Goal: Task Accomplishment & Management: Manage account settings

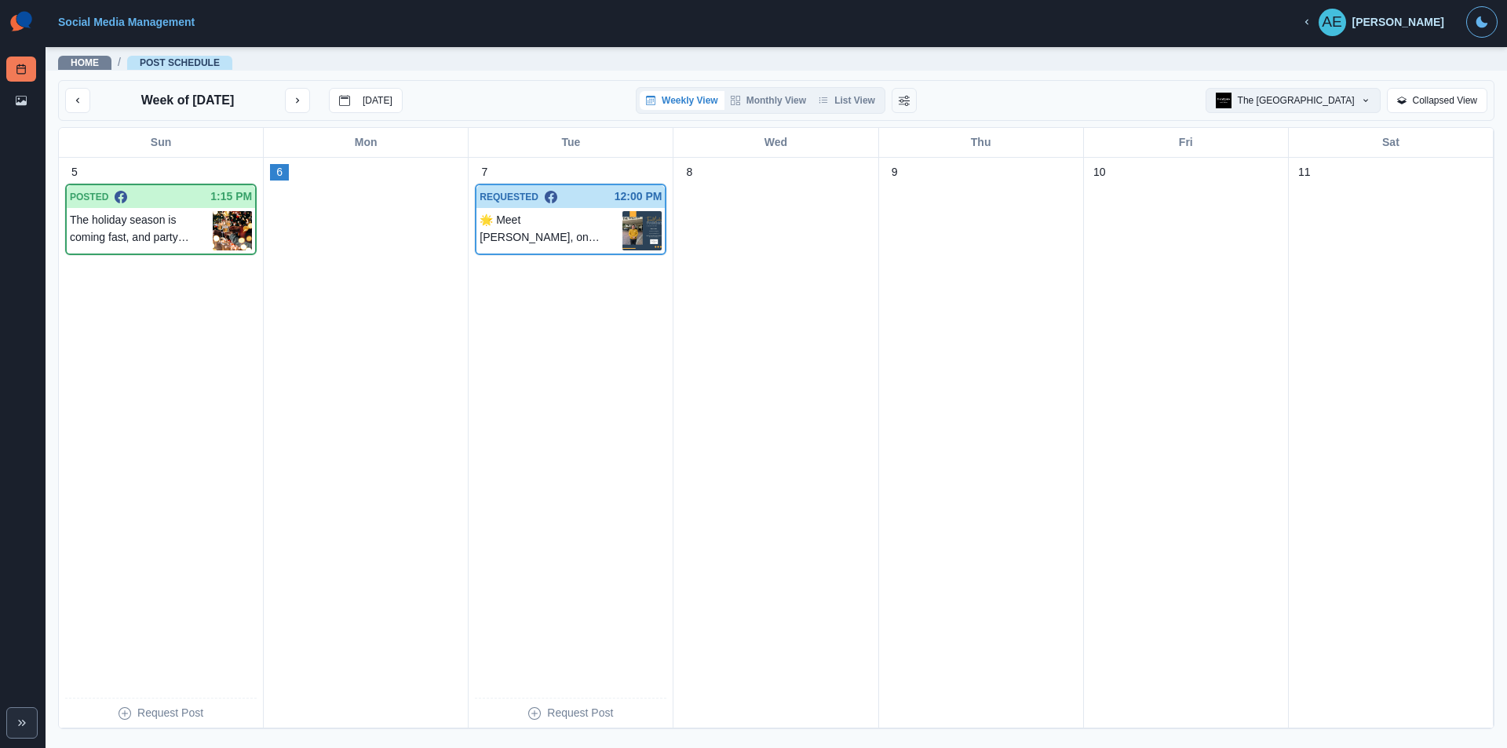
click at [1298, 100] on button "The [GEOGRAPHIC_DATA]" at bounding box center [1292, 100] width 175 height 25
click at [1300, 162] on div "The [GEOGRAPHIC_DATA]" at bounding box center [1279, 169] width 142 height 19
click at [102, 63] on span "Home" at bounding box center [84, 63] width 53 height 14
click at [86, 61] on link "Home" at bounding box center [85, 62] width 28 height 11
click at [1365, 95] on button "The [GEOGRAPHIC_DATA]" at bounding box center [1292, 100] width 175 height 25
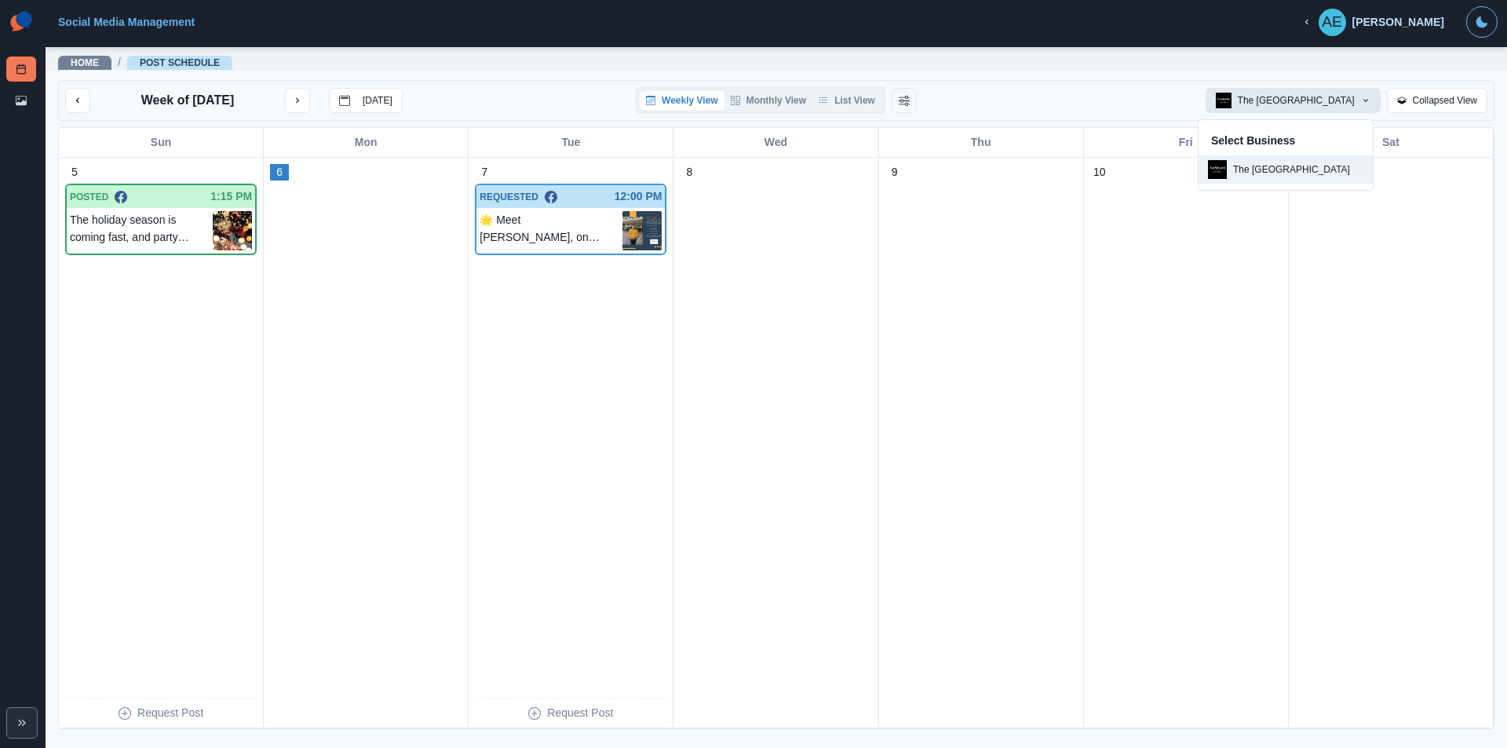
click at [583, 422] on div at bounding box center [570, 470] width 191 height 424
click at [525, 223] on p "🌟 Meet [PERSON_NAME], one of the friendly faces you’ll see at our Front Desk! 👋…" at bounding box center [550, 230] width 143 height 39
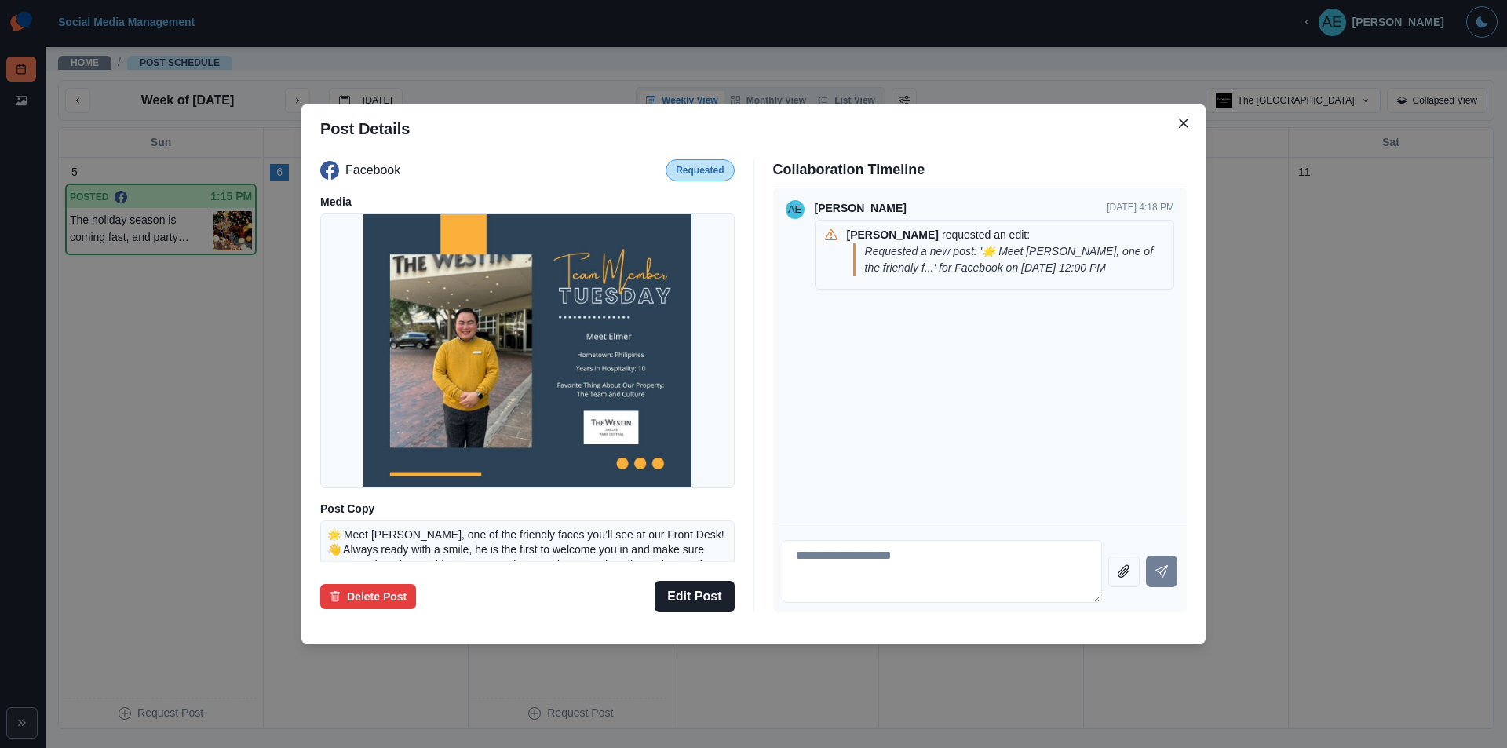
scroll to position [76, 0]
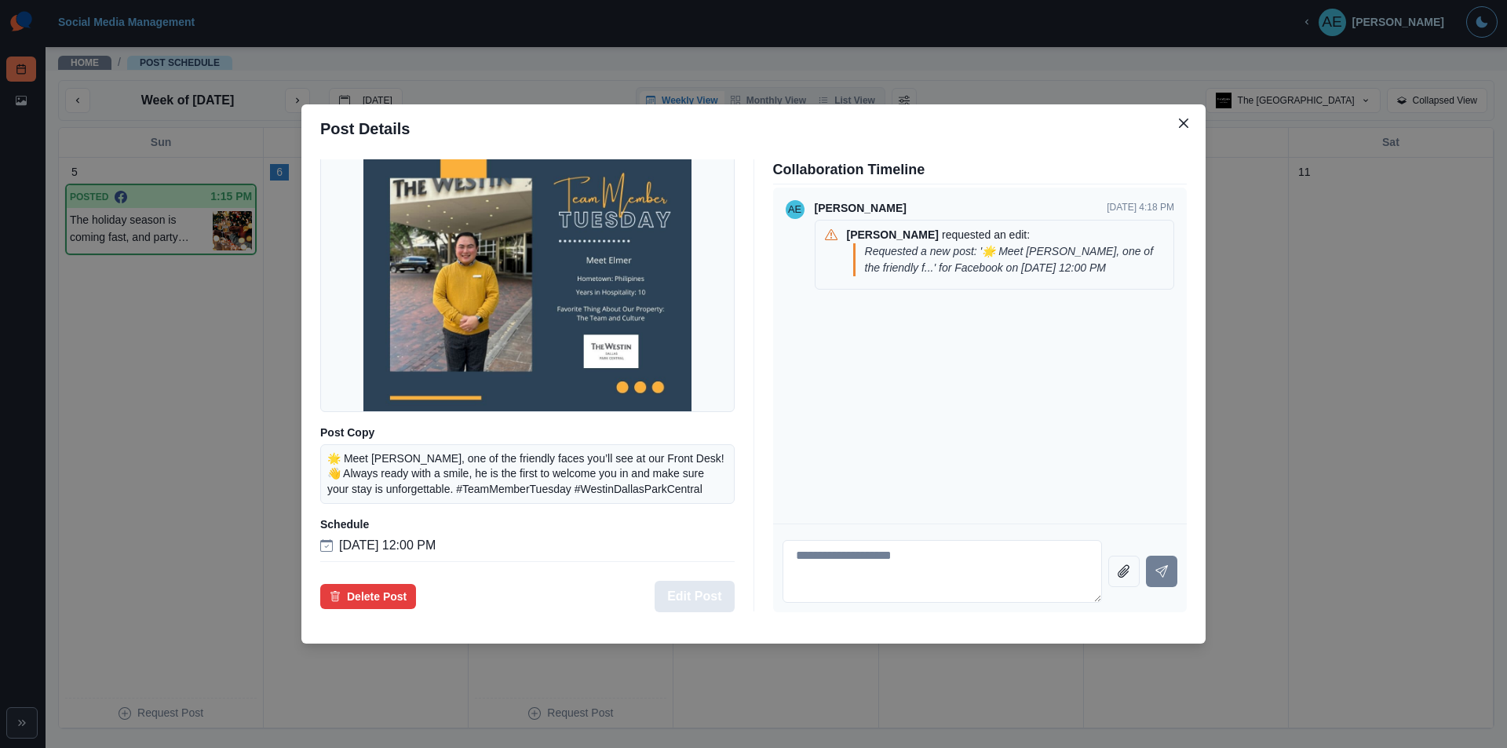
click at [692, 605] on button "Edit Post" at bounding box center [693, 596] width 79 height 31
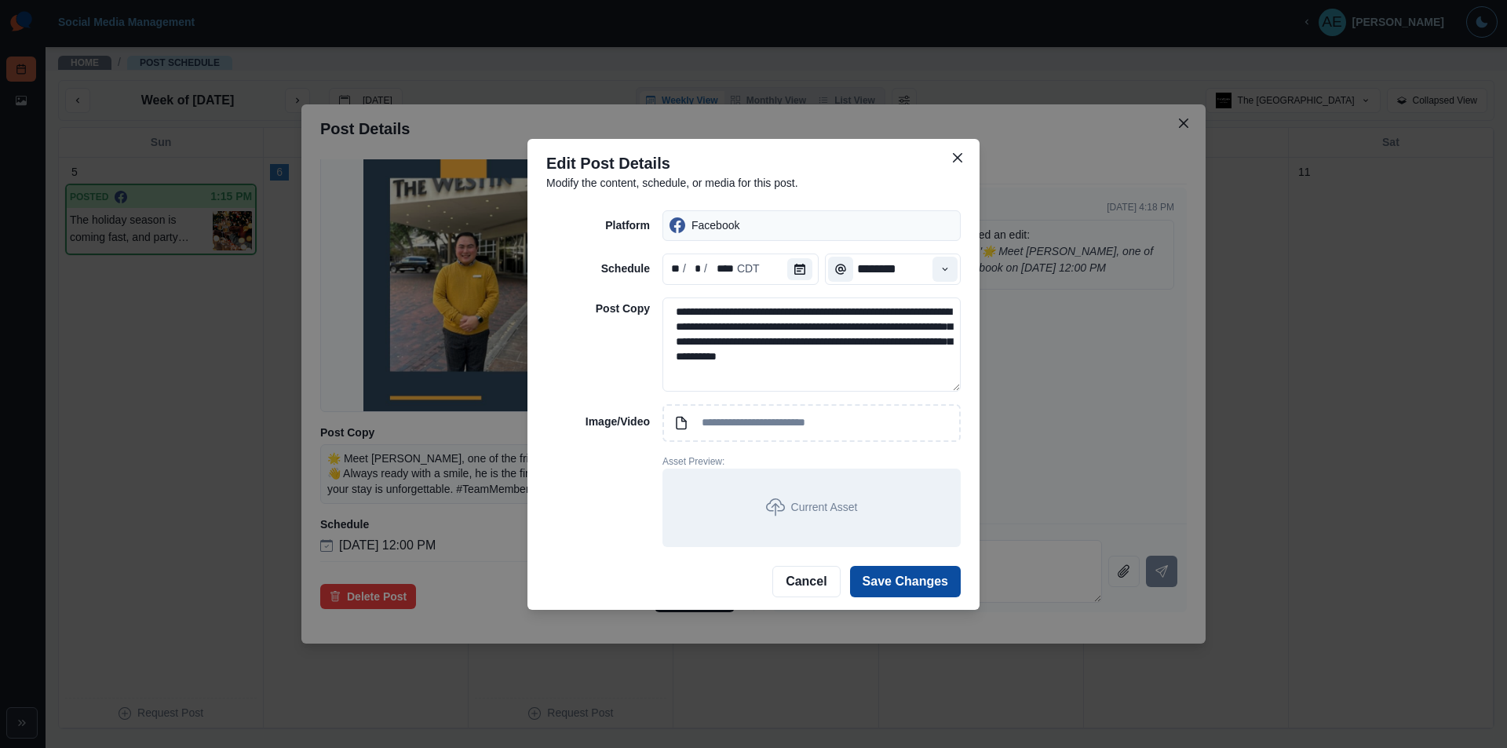
click at [815, 224] on div "Facebook" at bounding box center [811, 225] width 298 height 31
drag, startPoint x: 815, startPoint y: 370, endPoint x: 559, endPoint y: 291, distance: 267.6
click at [559, 291] on div "**********" at bounding box center [753, 378] width 414 height 337
click at [891, 588] on button "Save Changes" at bounding box center [905, 581] width 111 height 31
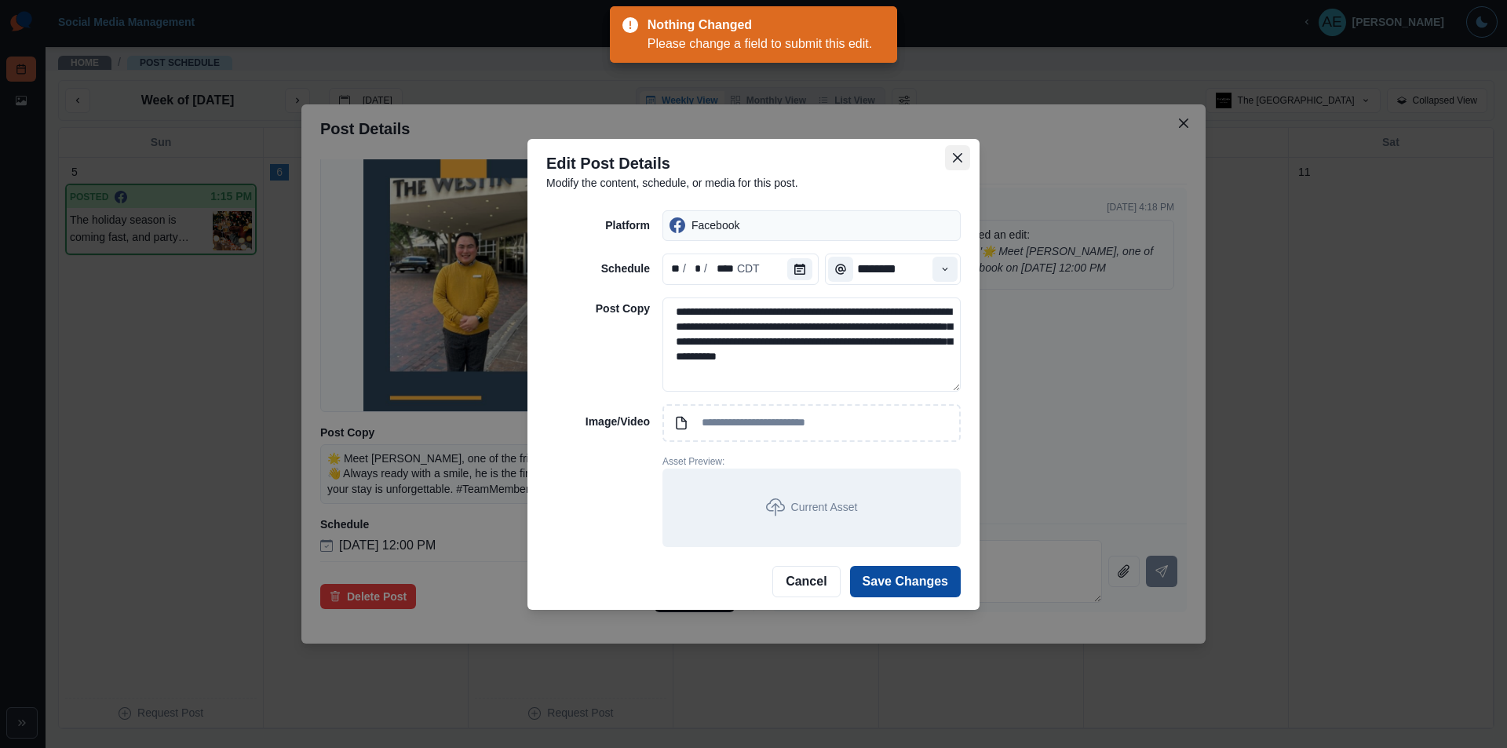
click at [962, 154] on button "Close" at bounding box center [957, 157] width 25 height 25
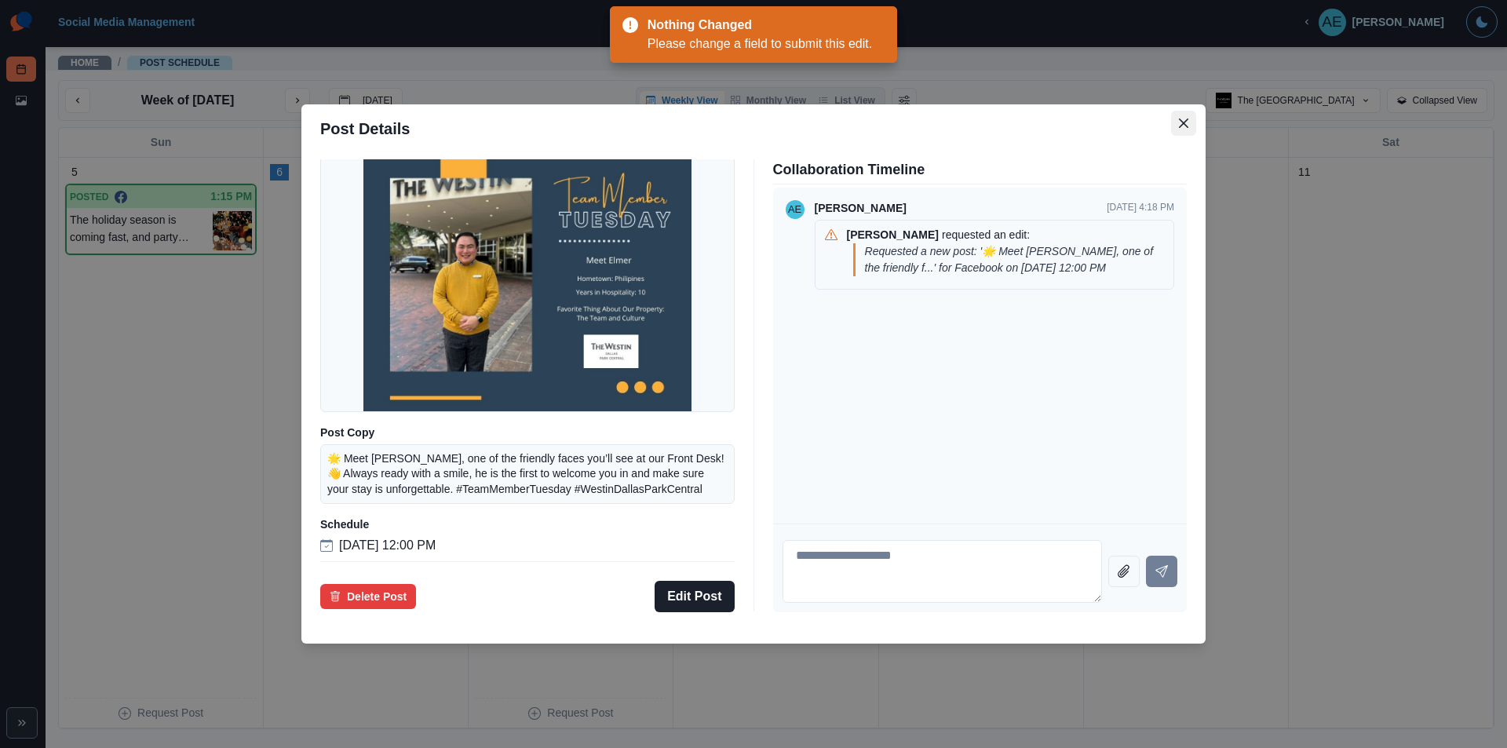
click at [1178, 118] on button "Close" at bounding box center [1183, 123] width 25 height 25
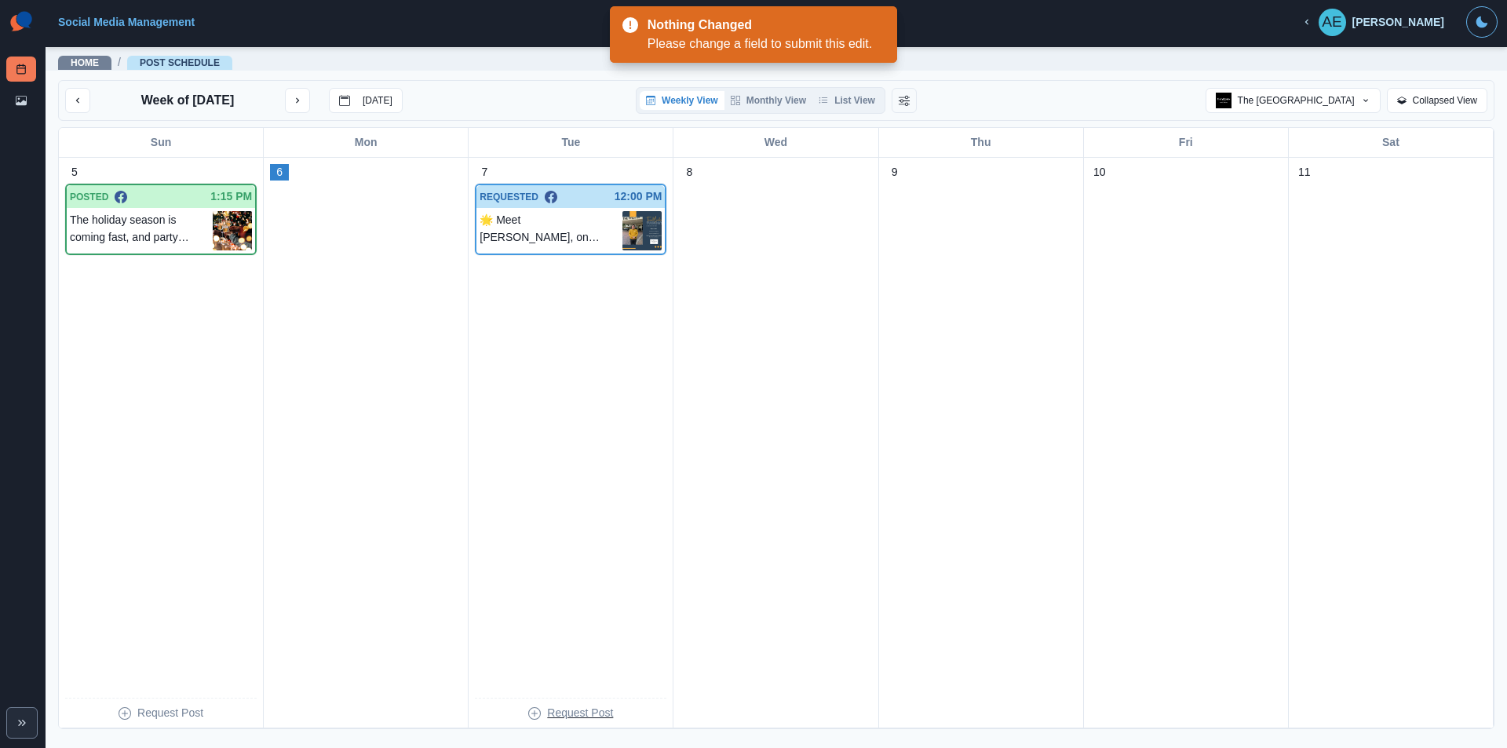
click at [564, 705] on p "Request Post" at bounding box center [580, 713] width 66 height 16
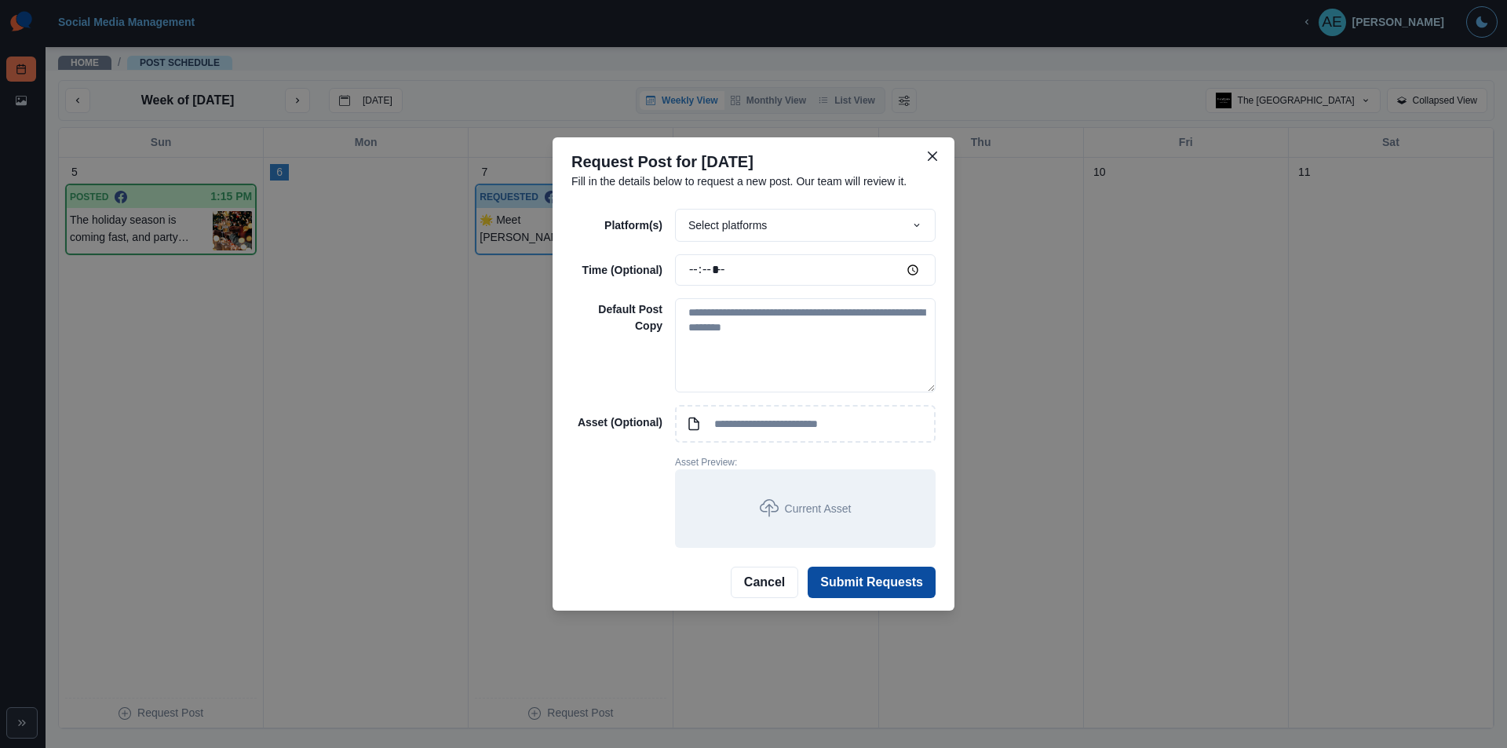
click at [722, 228] on div "Select platforms" at bounding box center [805, 225] width 261 height 33
click at [742, 296] on p "Instagram" at bounding box center [746, 294] width 49 height 16
click at [737, 373] on textarea at bounding box center [805, 345] width 261 height 94
click at [910, 275] on input "*****" at bounding box center [805, 269] width 261 height 31
type input "*****"
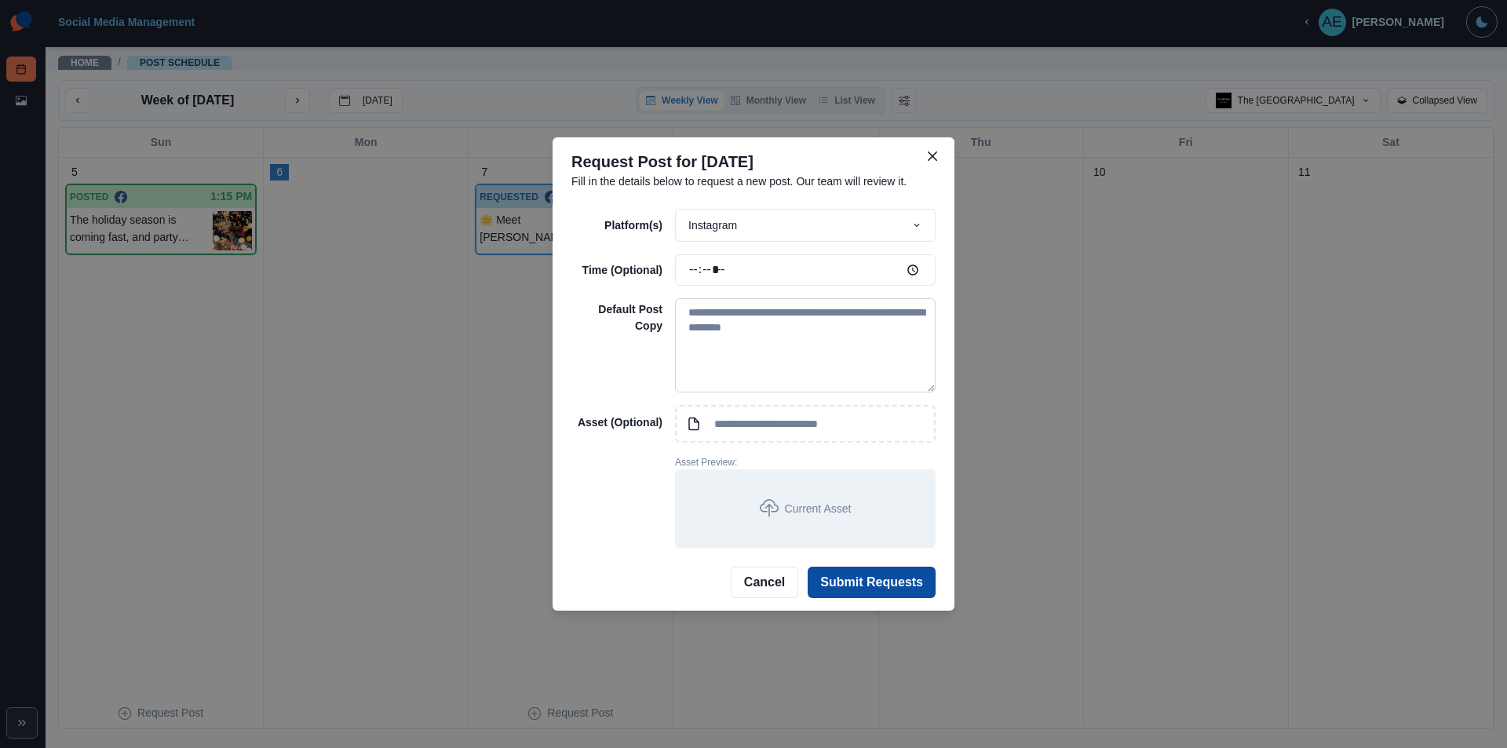
click at [884, 344] on textarea at bounding box center [805, 345] width 261 height 94
paste textarea "**********"
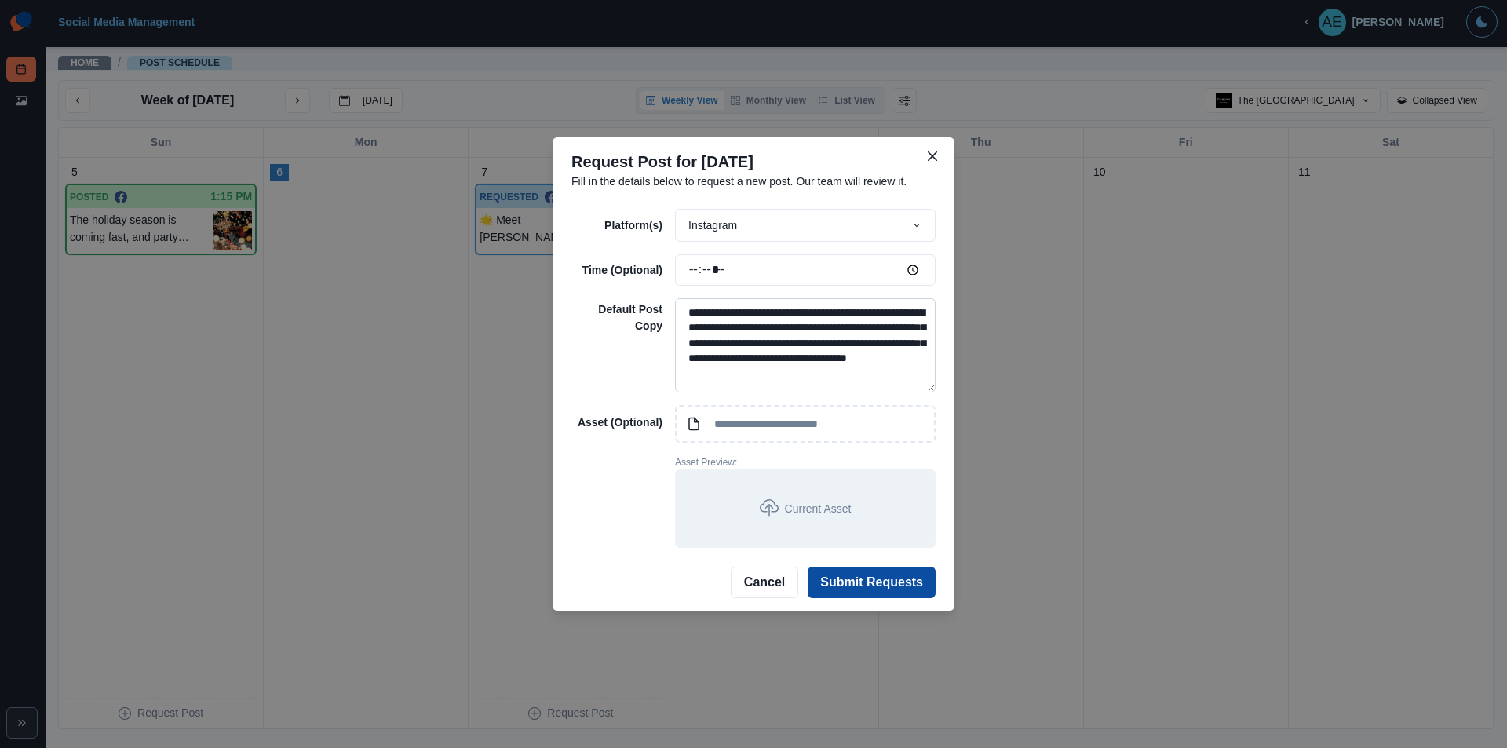
scroll to position [5, 0]
type textarea "**********"
click at [700, 423] on input at bounding box center [805, 424] width 261 height 38
type input "**********"
click at [866, 588] on button "Submit Requests" at bounding box center [872, 582] width 128 height 31
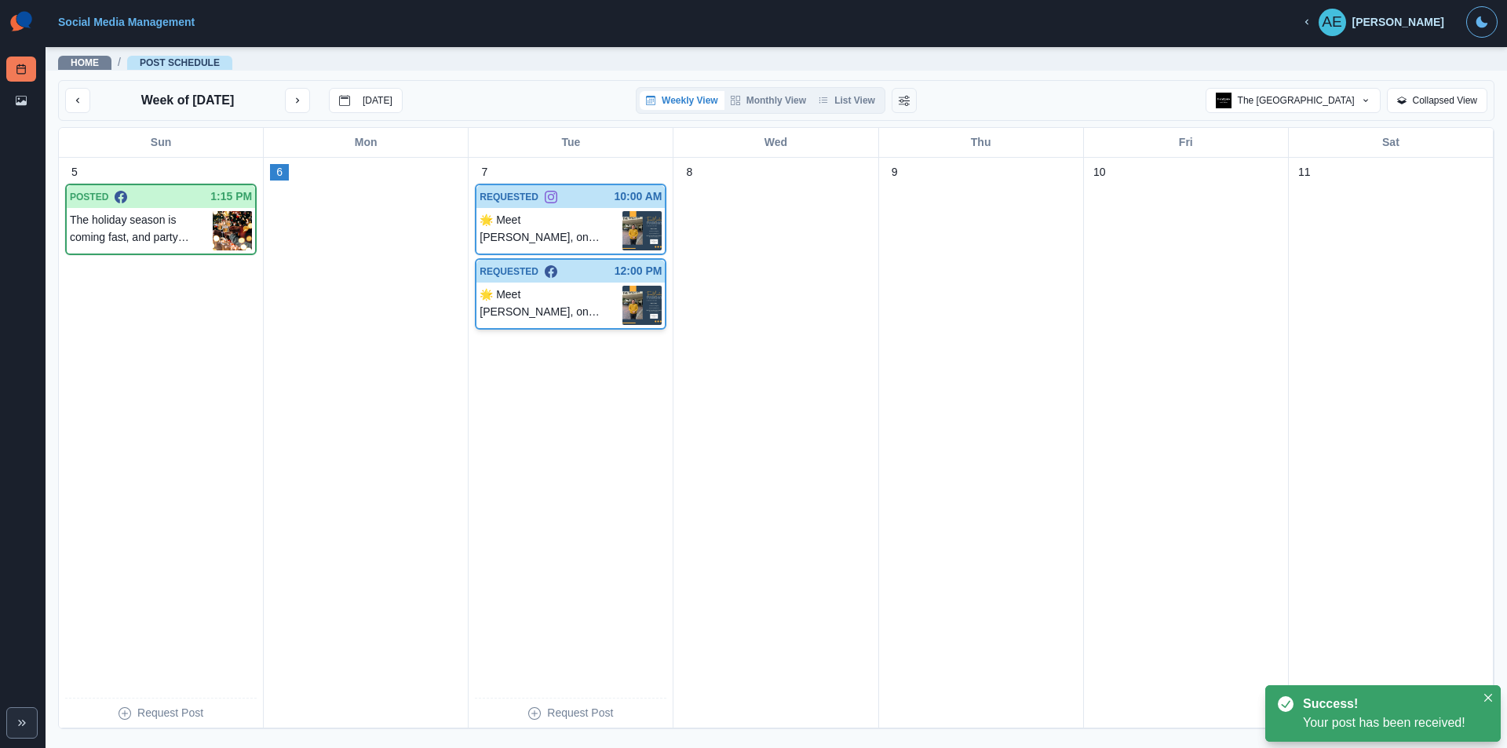
click at [545, 272] on icon at bounding box center [551, 271] width 13 height 13
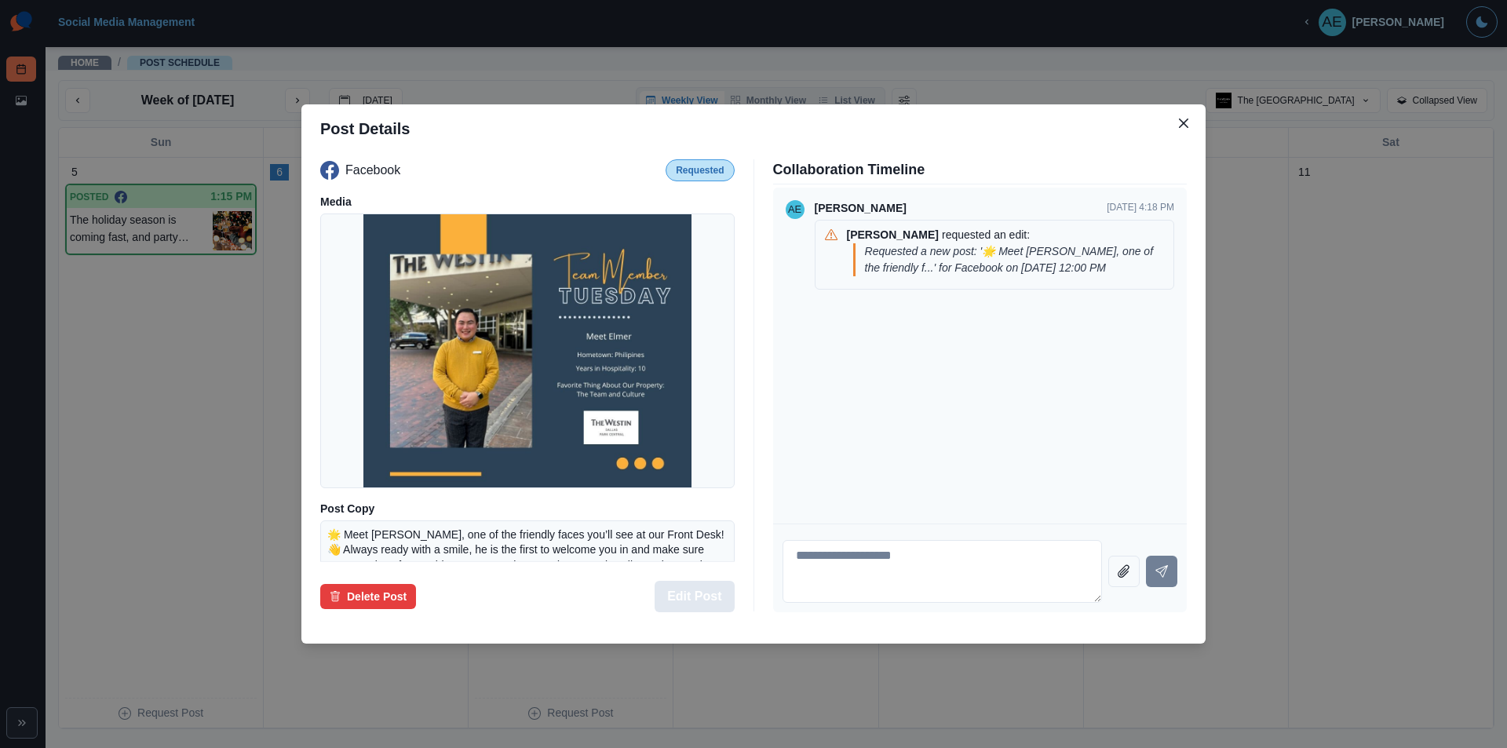
click at [707, 594] on button "Edit Post" at bounding box center [693, 596] width 79 height 31
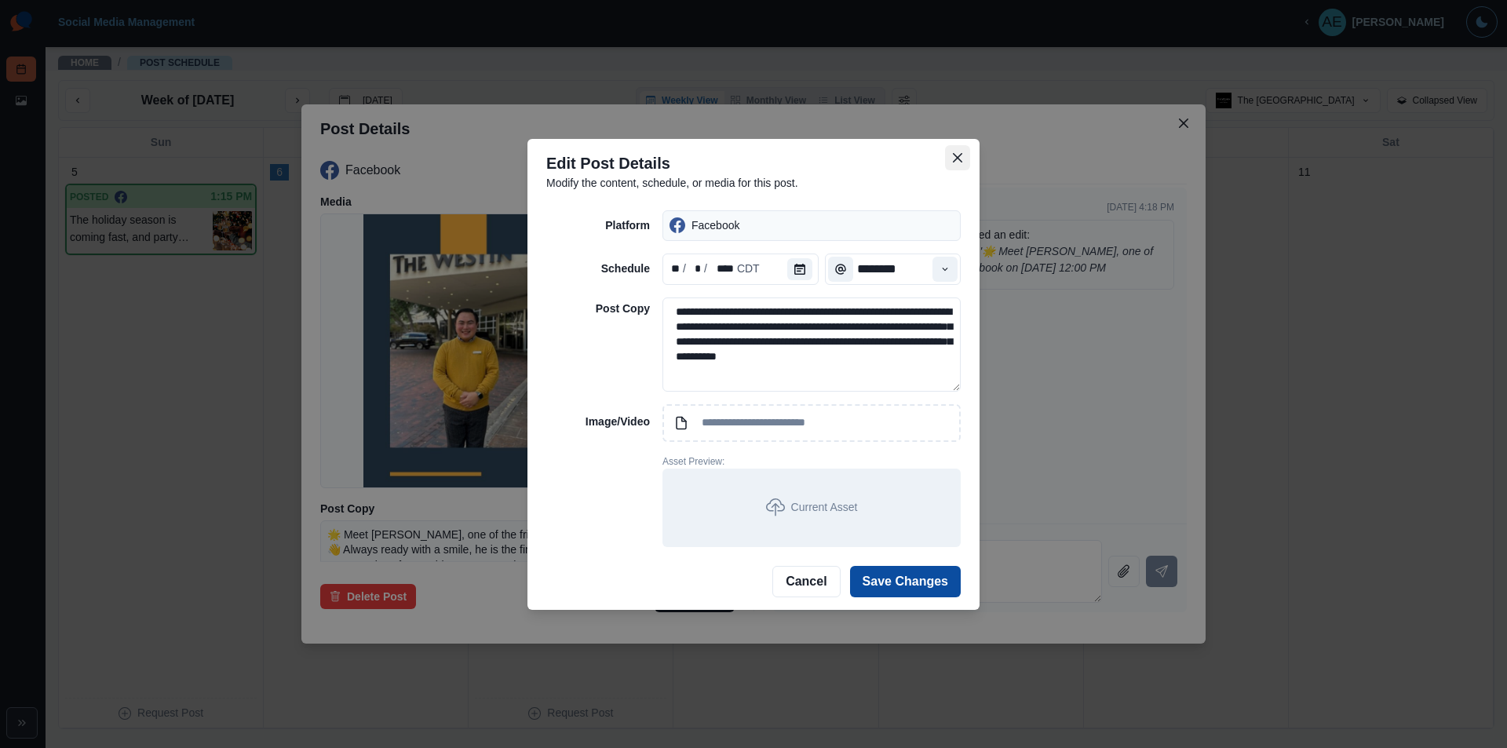
click at [953, 157] on icon "Close" at bounding box center [957, 157] width 9 height 9
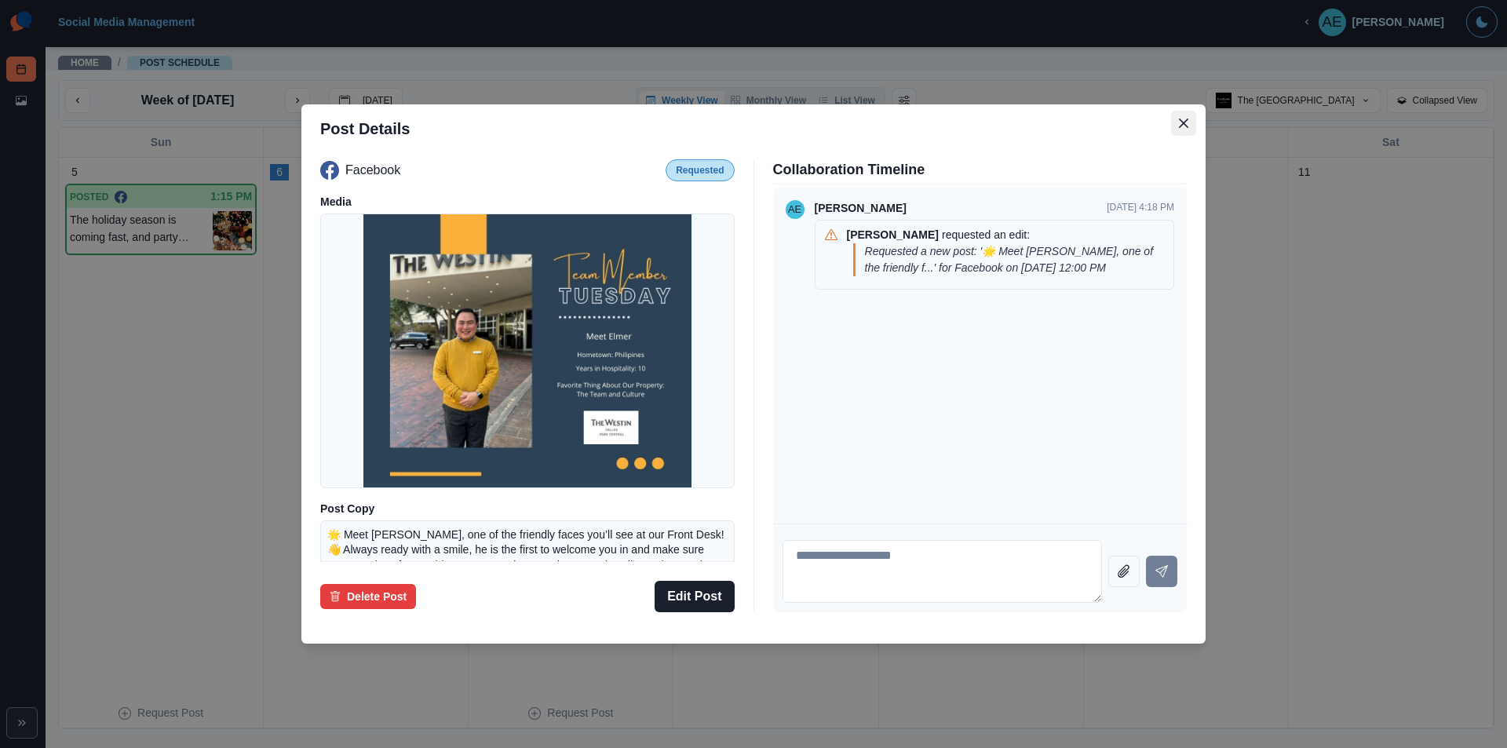
click at [1184, 118] on icon "Close" at bounding box center [1183, 122] width 9 height 9
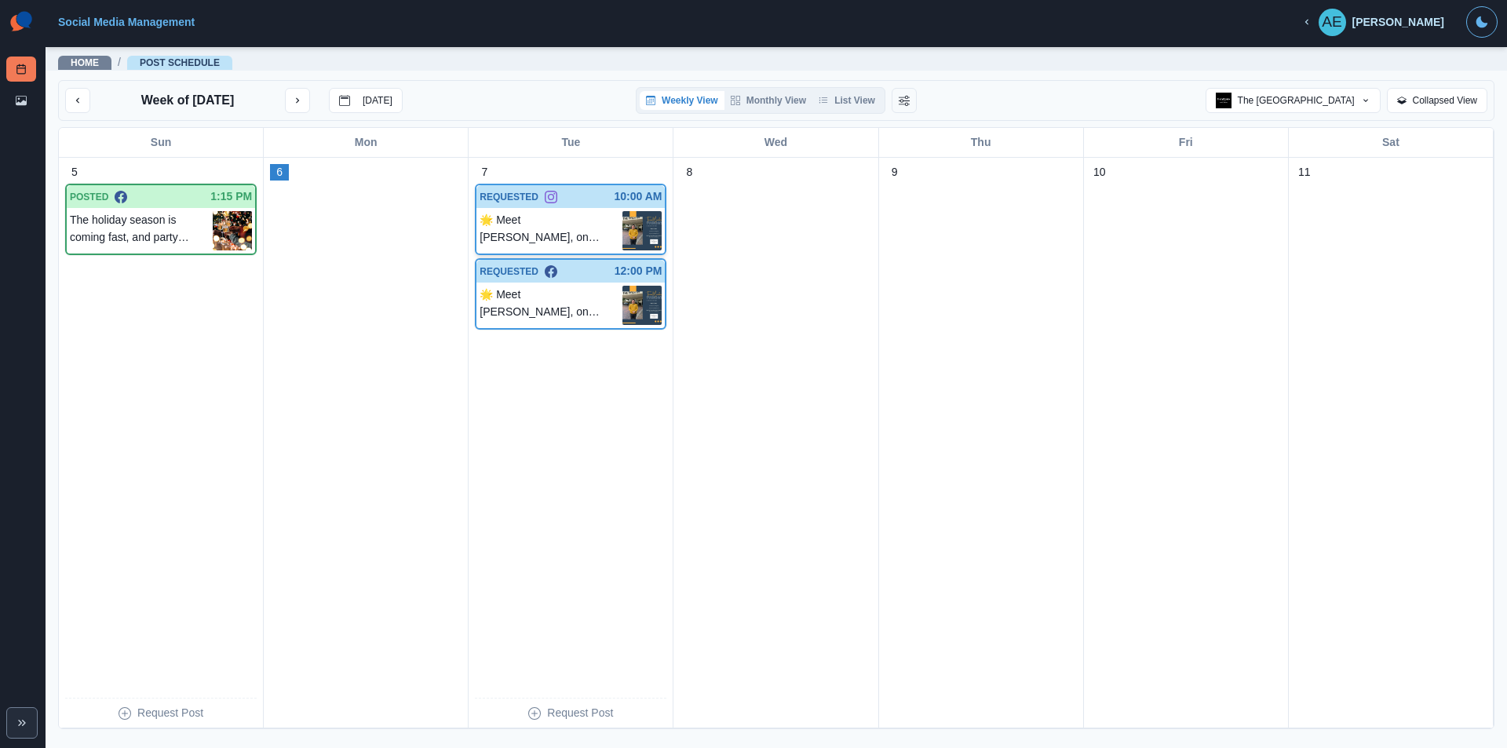
click at [552, 218] on p "🌟 Meet [PERSON_NAME], one of the friendly faces you’ll see at our Front Desk! 👋…" at bounding box center [550, 230] width 143 height 39
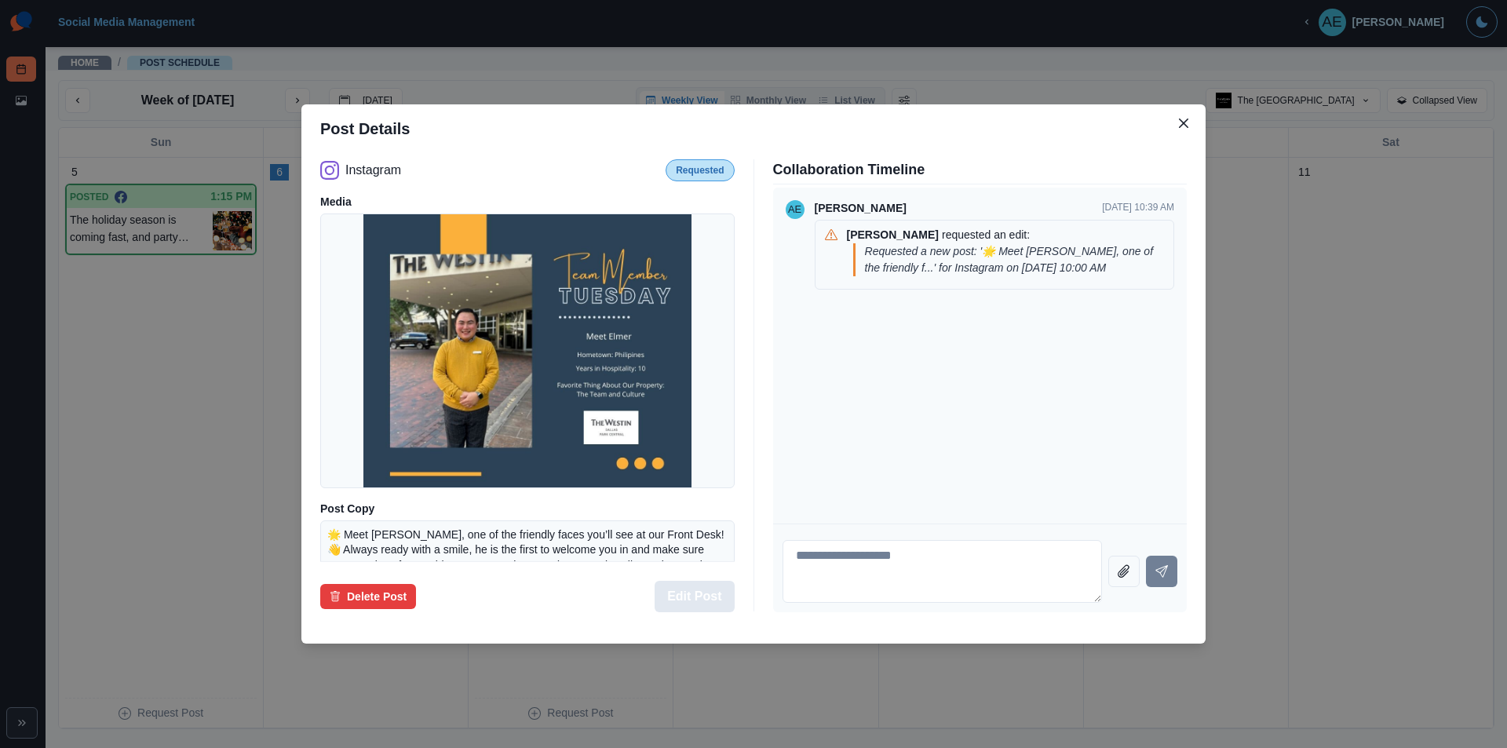
click at [685, 601] on button "Edit Post" at bounding box center [693, 596] width 79 height 31
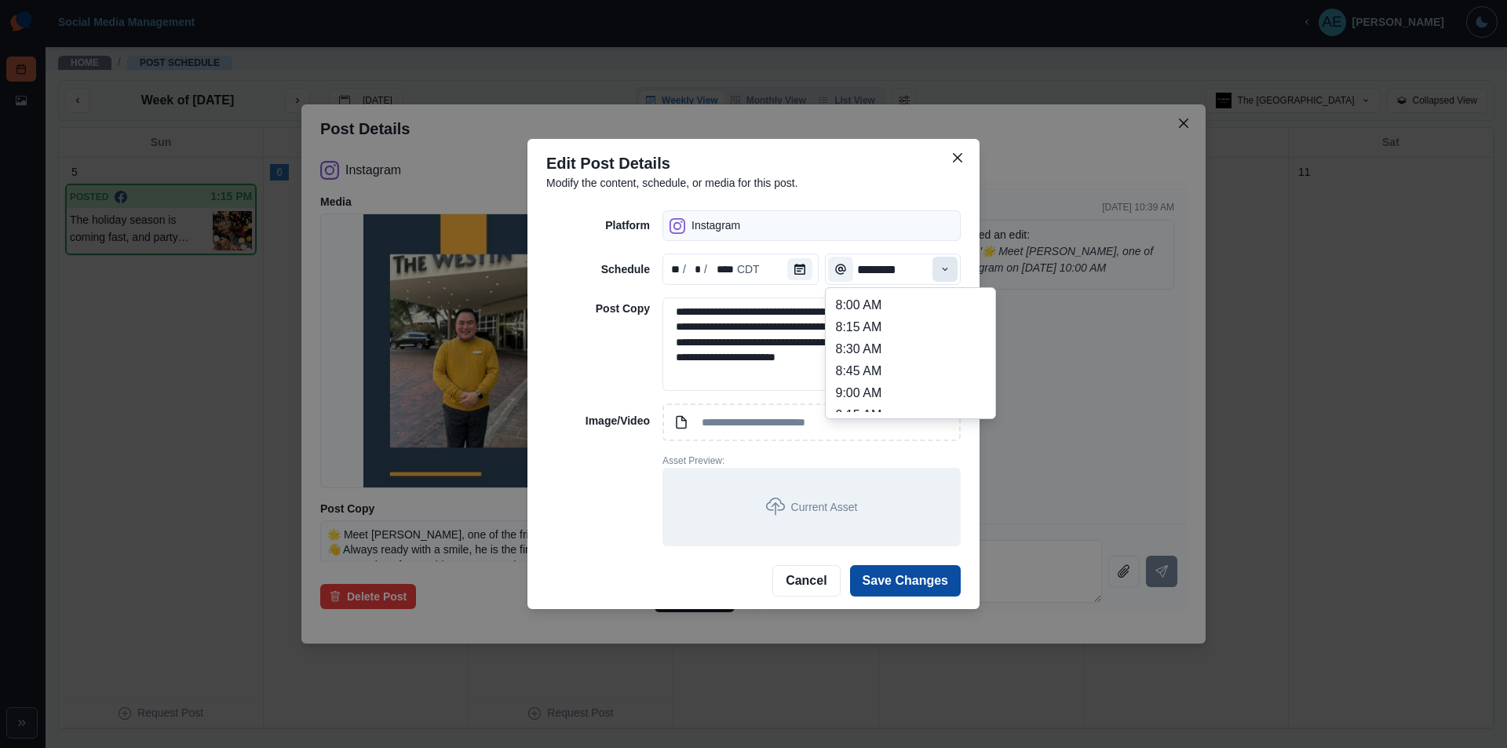
click at [939, 270] on icon "Time" at bounding box center [944, 269] width 11 height 11
click at [884, 359] on li "12:00 PM" at bounding box center [910, 363] width 157 height 22
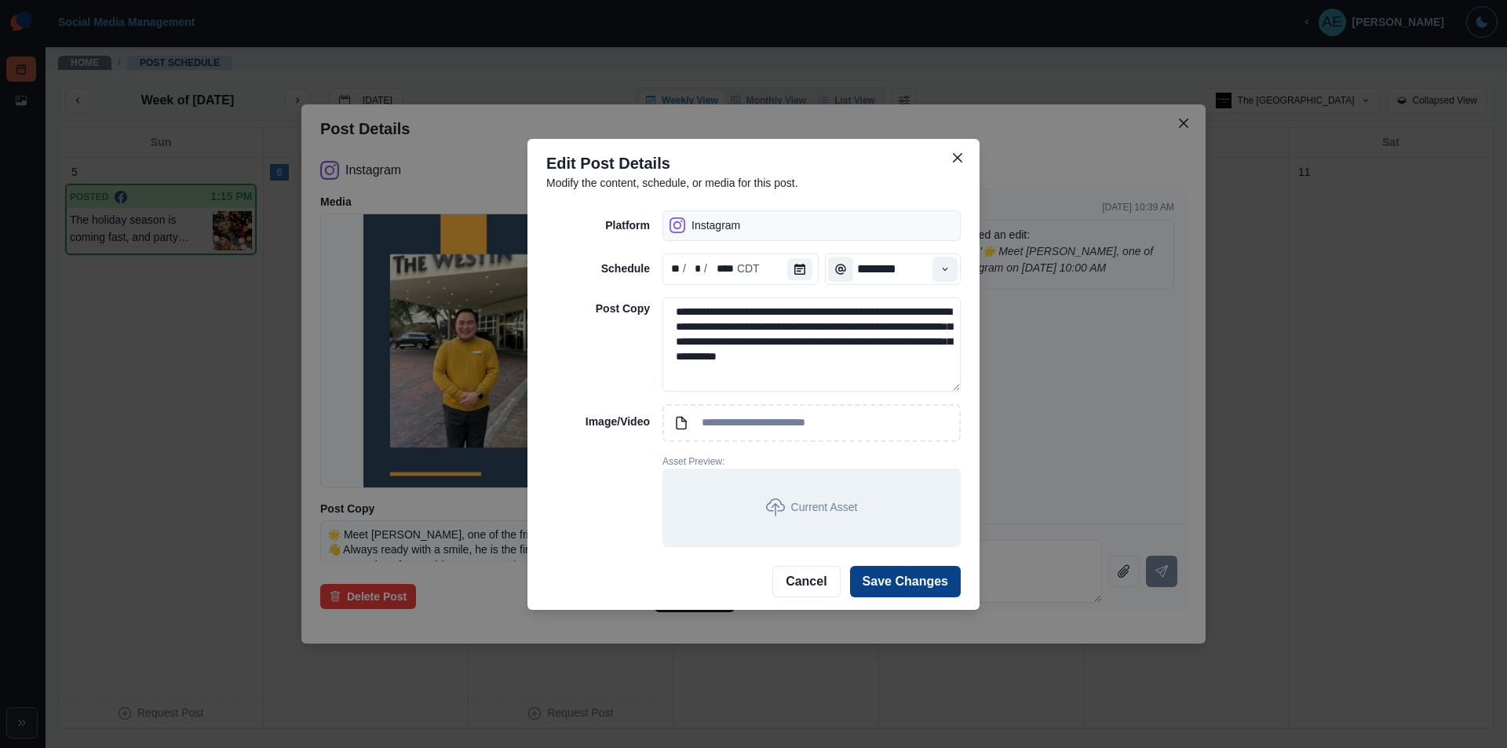
click at [902, 586] on button "Save Changes" at bounding box center [905, 581] width 111 height 31
type input "********"
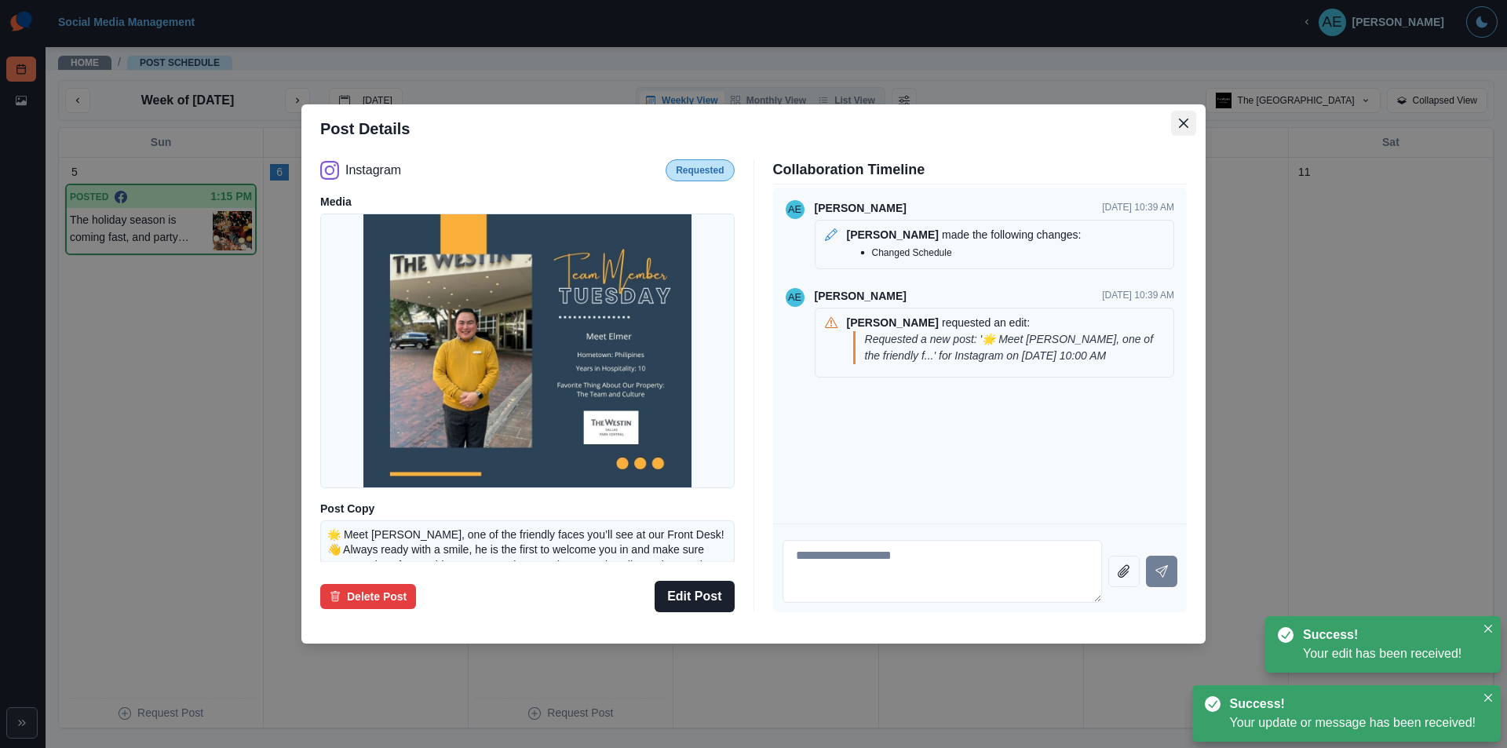
click at [1183, 122] on icon "Close" at bounding box center [1183, 122] width 9 height 9
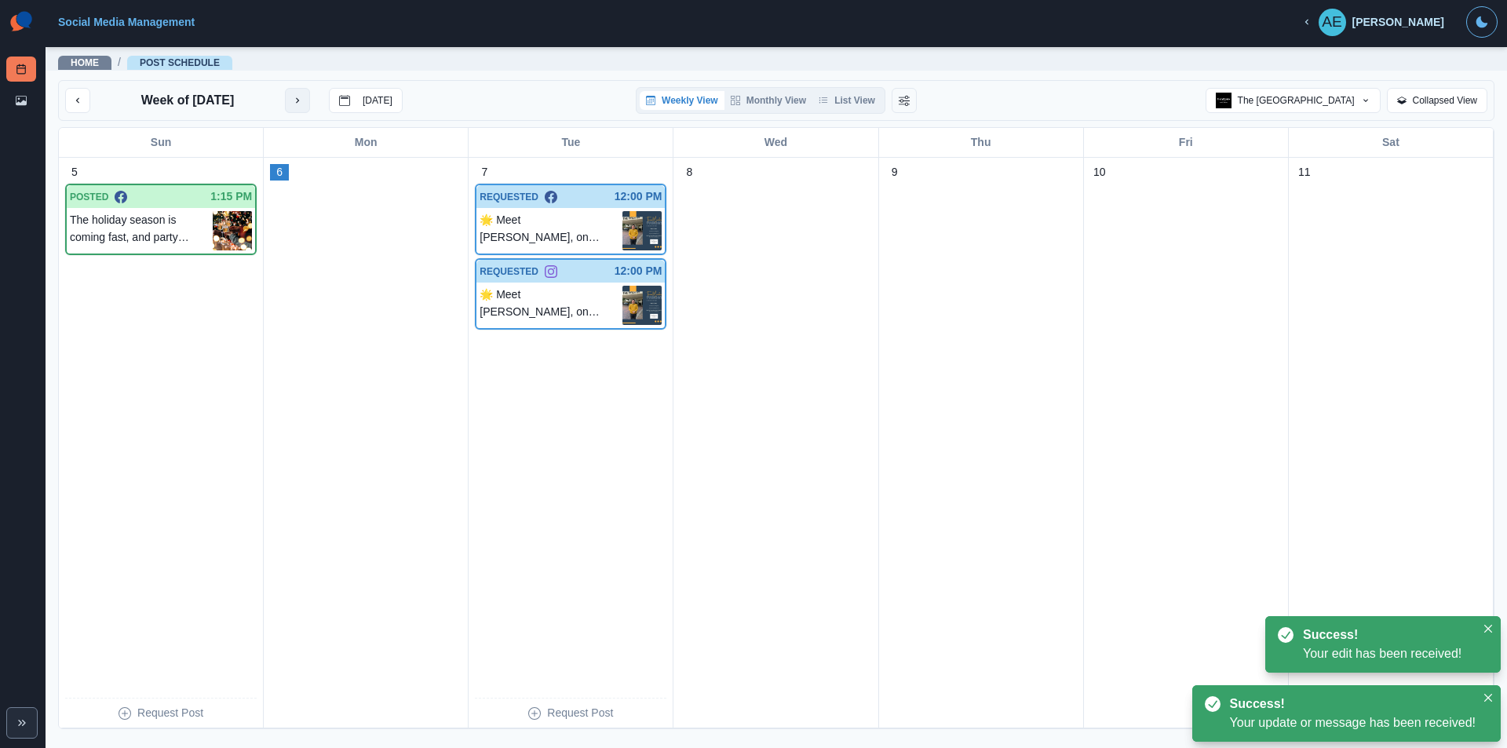
click at [297, 108] on button "next month" at bounding box center [297, 100] width 25 height 25
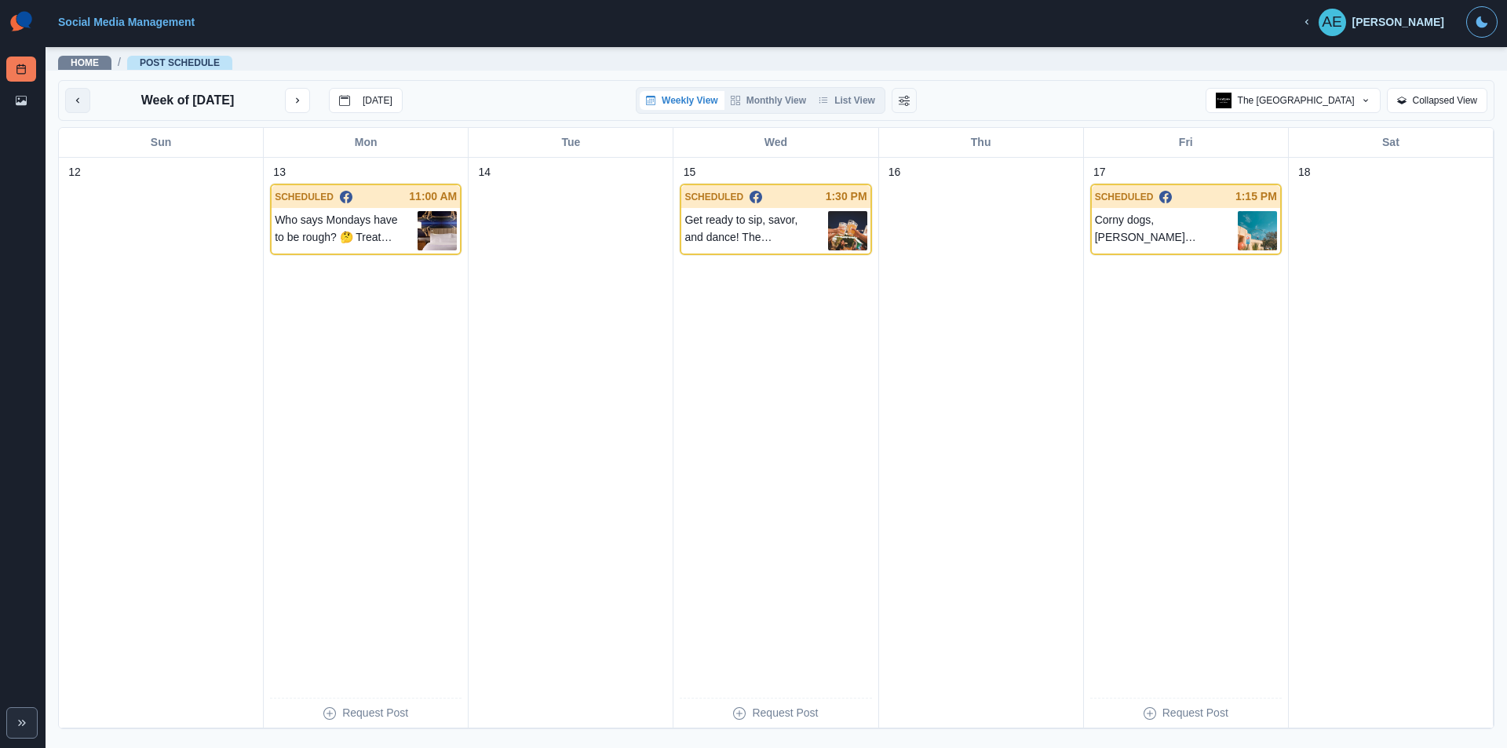
click at [76, 97] on icon "previous month" at bounding box center [77, 100] width 11 height 11
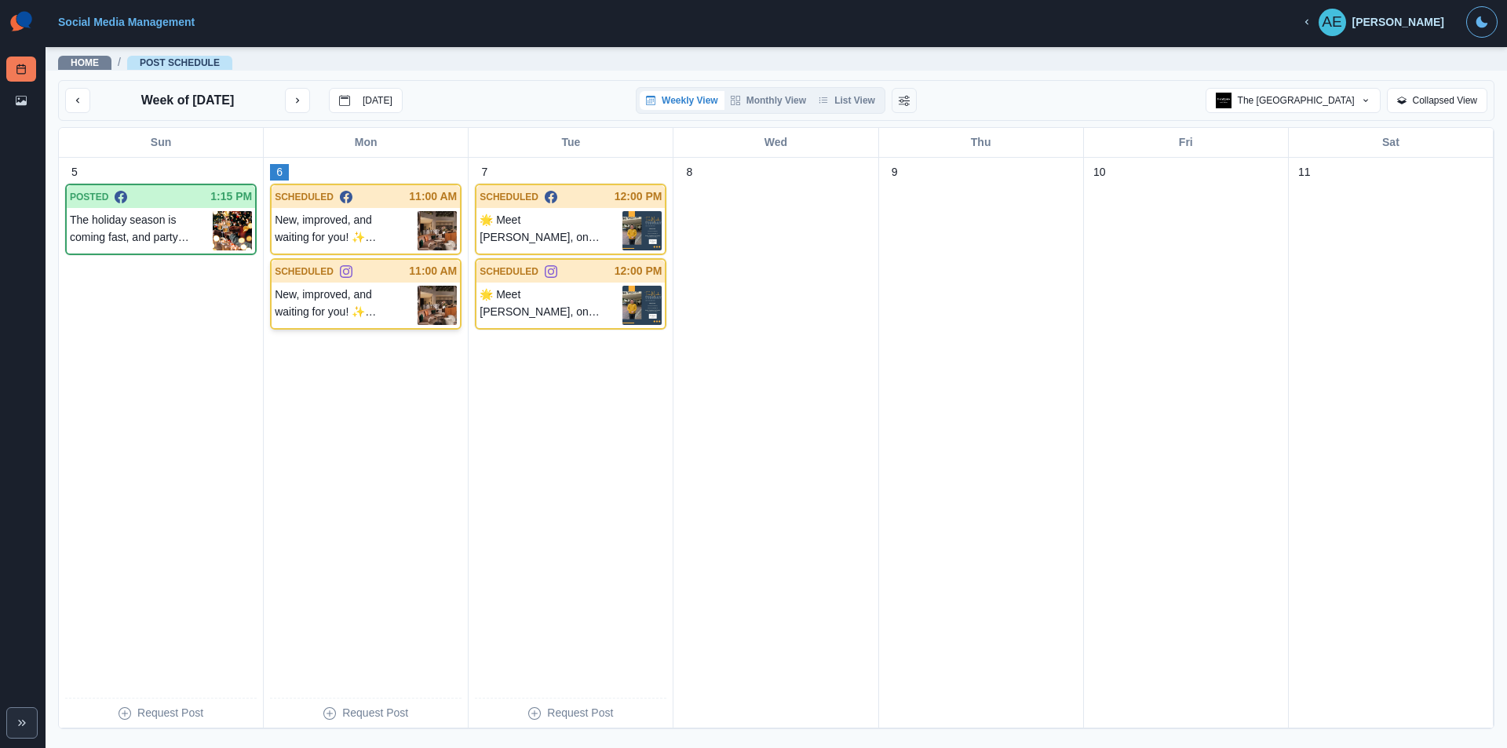
click at [322, 286] on p "New, improved, and waiting for you! ✨ Greetings from The Westin Dallas Park Cen…" at bounding box center [346, 305] width 143 height 39
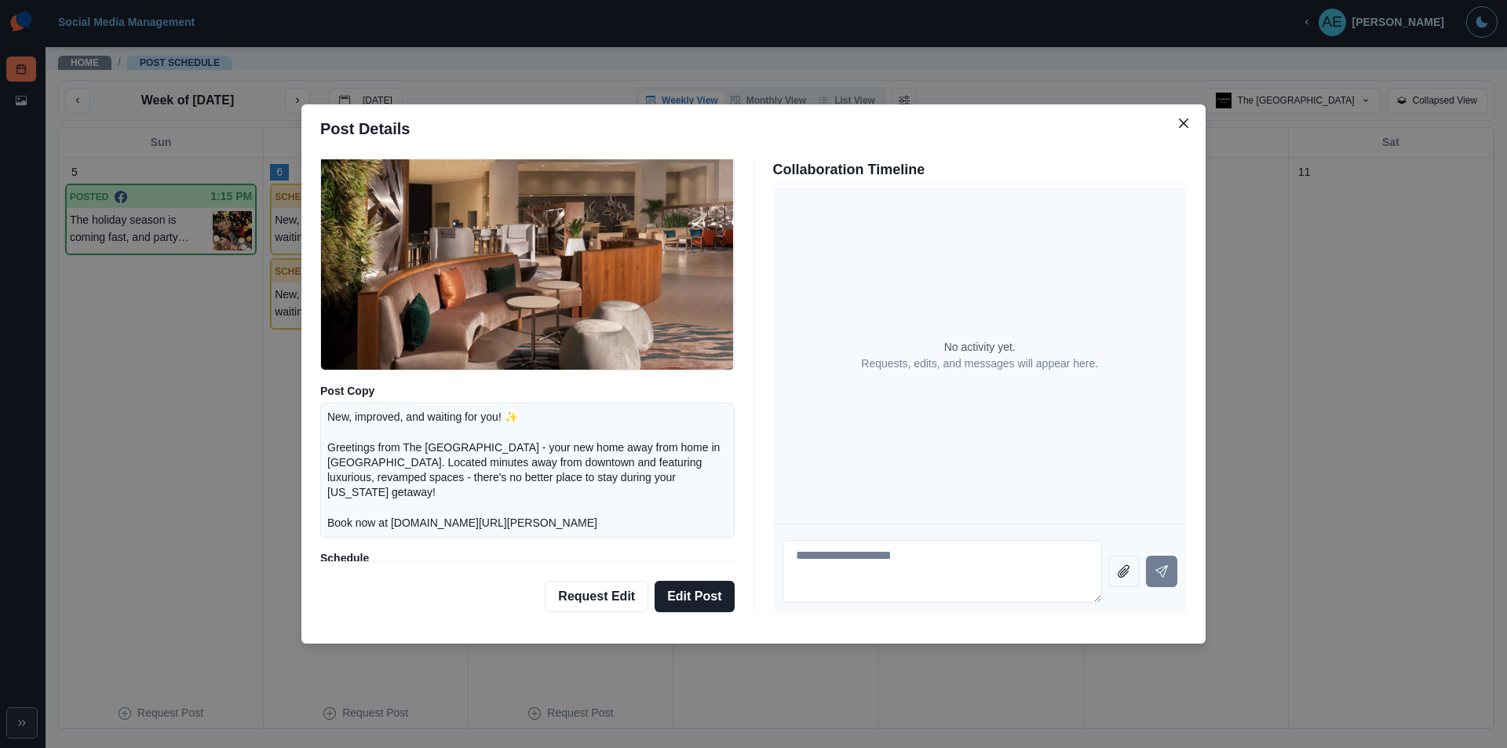
scroll to position [151, 0]
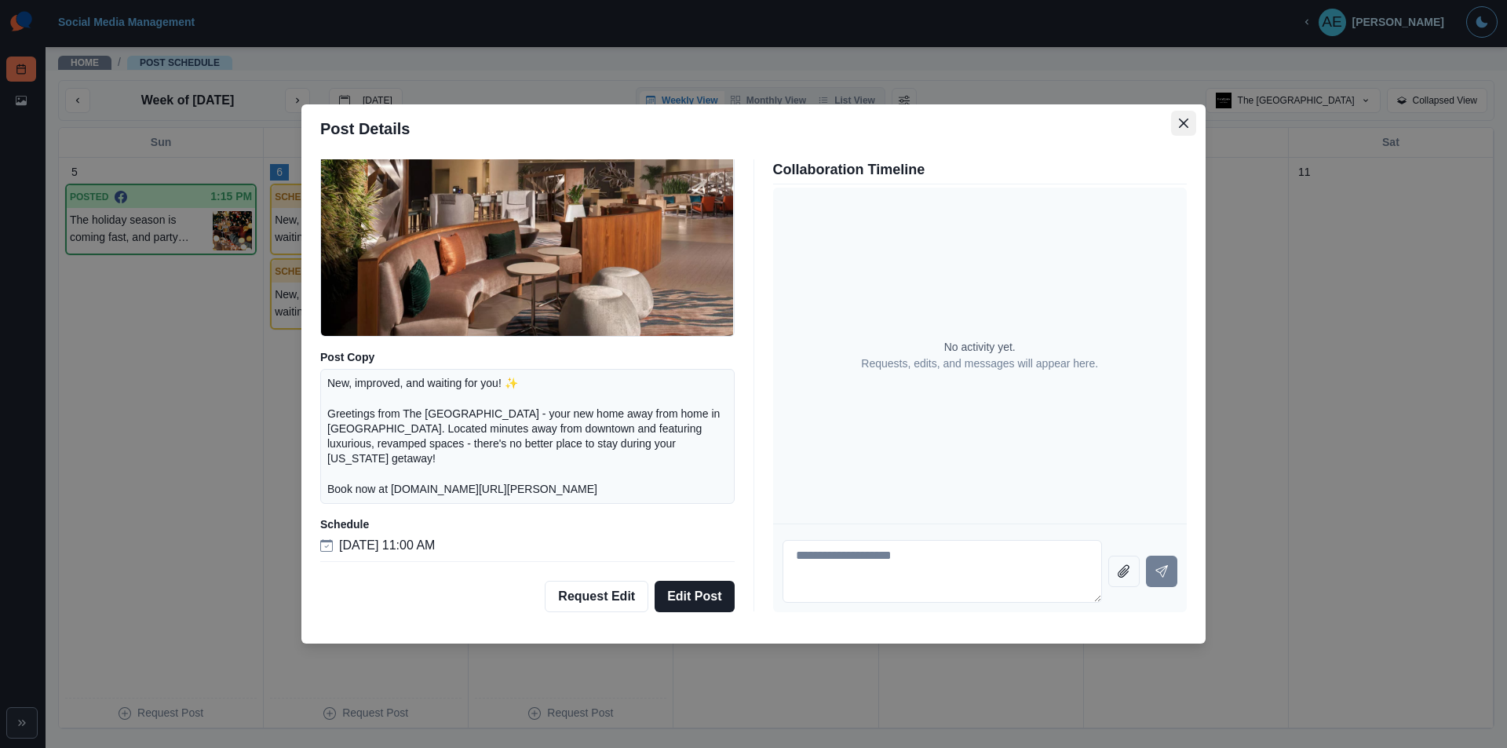
click at [1182, 121] on icon "Close" at bounding box center [1183, 122] width 9 height 9
